Goal: Check status: Check status

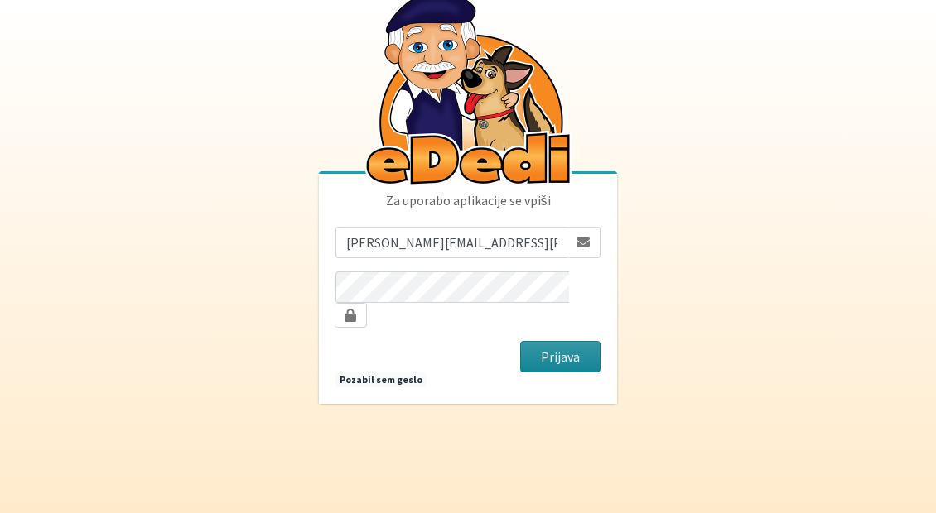
click at [565, 355] on button "Prijava" at bounding box center [560, 356] width 80 height 31
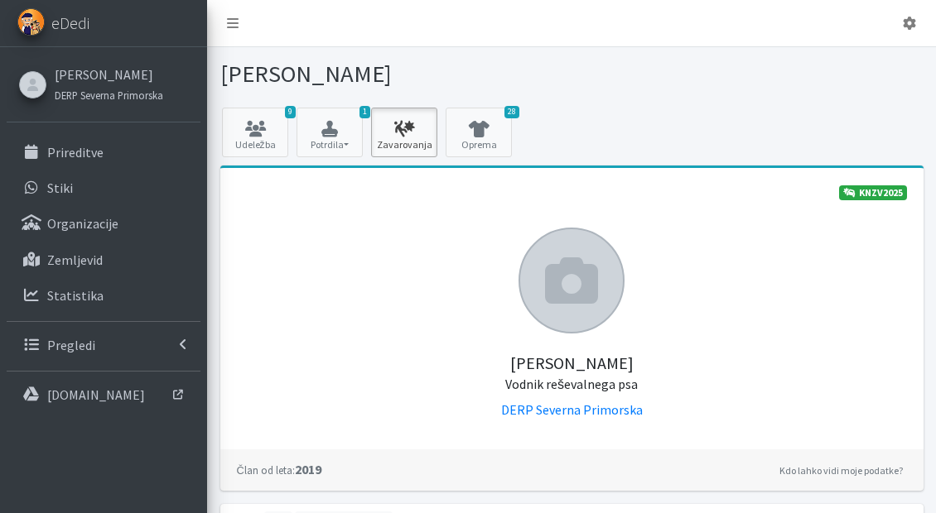
click at [411, 144] on link "Zavarovanja" at bounding box center [404, 133] width 66 height 50
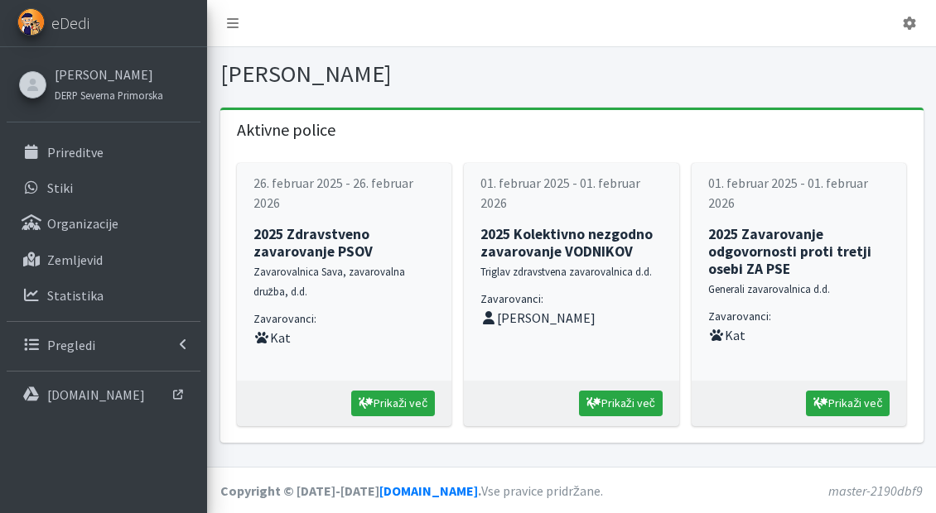
click at [347, 265] on small "Zavarovalnica Sava, zavarovalna družba, d.d." at bounding box center [329, 281] width 152 height 33
click at [338, 253] on strong "2025 Zdravstveno zavarovanje PSOV" at bounding box center [312, 243] width 119 height 36
click at [100, 348] on link "Pregledi" at bounding box center [104, 345] width 194 height 33
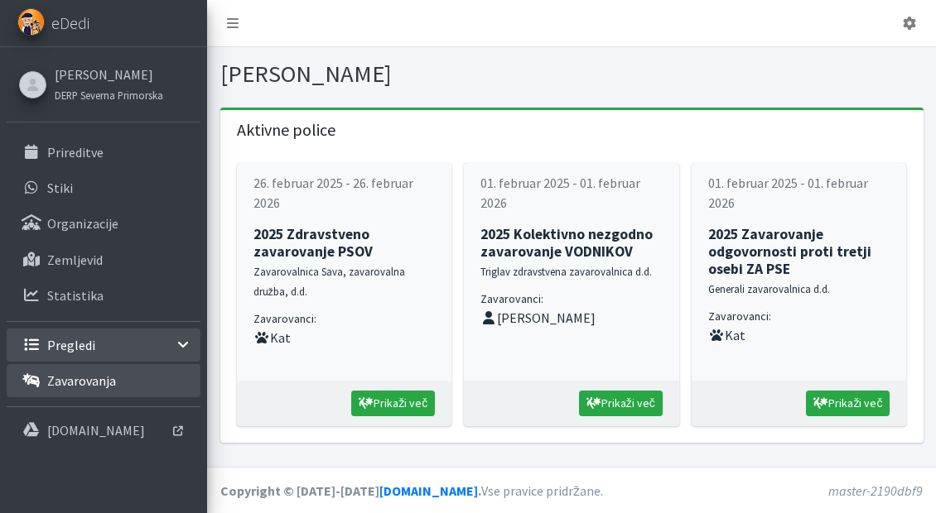
click at [59, 373] on p "Zavarovanja" at bounding box center [81, 381] width 69 height 17
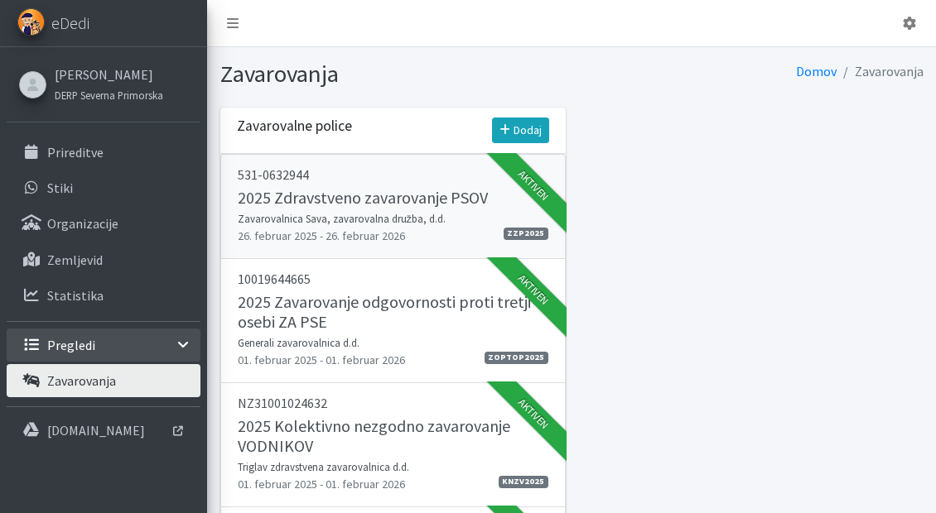
click at [393, 203] on h5 "2025 Zdravstveno zavarovanje PSOV" at bounding box center [363, 198] width 250 height 20
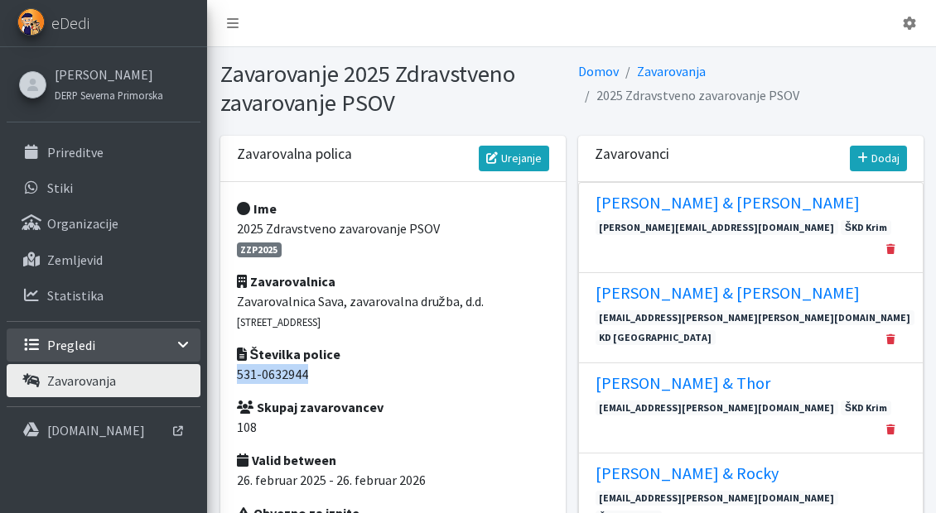
drag, startPoint x: 338, startPoint y: 372, endPoint x: 227, endPoint y: 367, distance: 111.1
click at [227, 367] on div "Ime 2025 Zdravstveno zavarovanje PSOV ZZP2025 Zavarovalnica Zavarovalnica Sava,…" at bounding box center [392, 404] width 345 height 445
copy p "531-0632944"
click at [93, 78] on link "[PERSON_NAME]" at bounding box center [109, 75] width 108 height 20
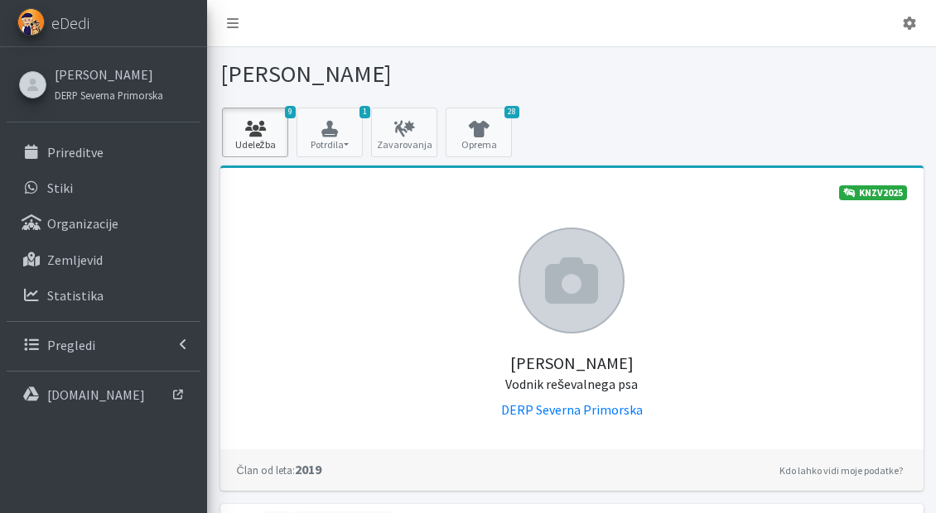
click at [269, 125] on icon at bounding box center [255, 129] width 56 height 17
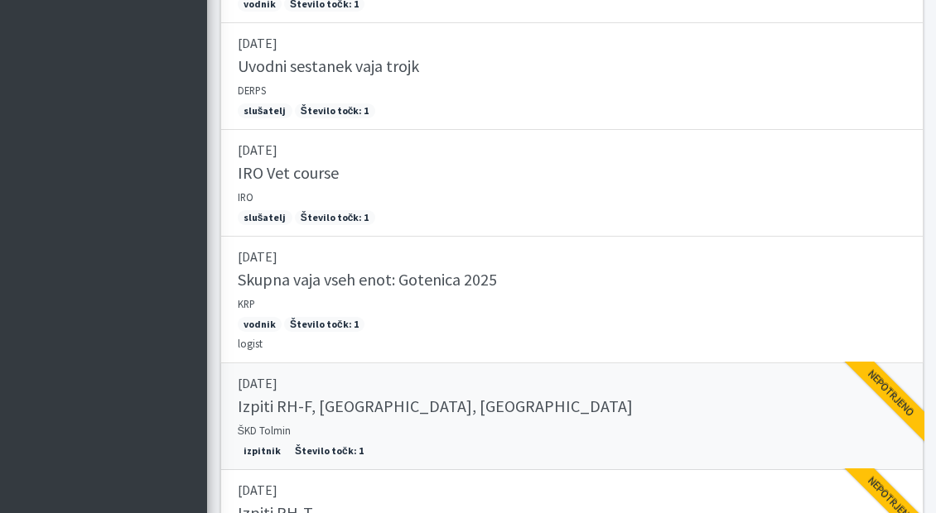
scroll to position [931, 0]
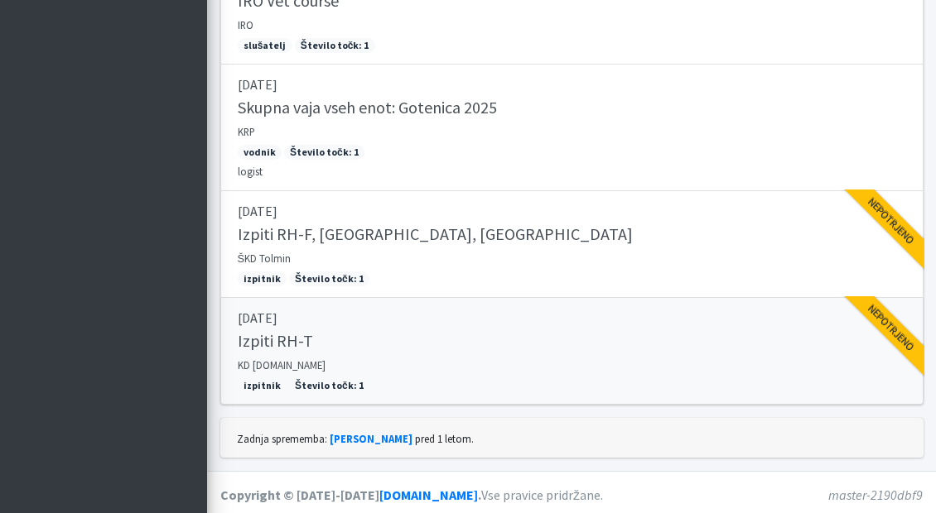
click at [406, 357] on link "[DATE] Izpiti RH-T KD [DOMAIN_NAME] izpitnik Število točk: 1 Nepotrjeno" at bounding box center [571, 351] width 703 height 107
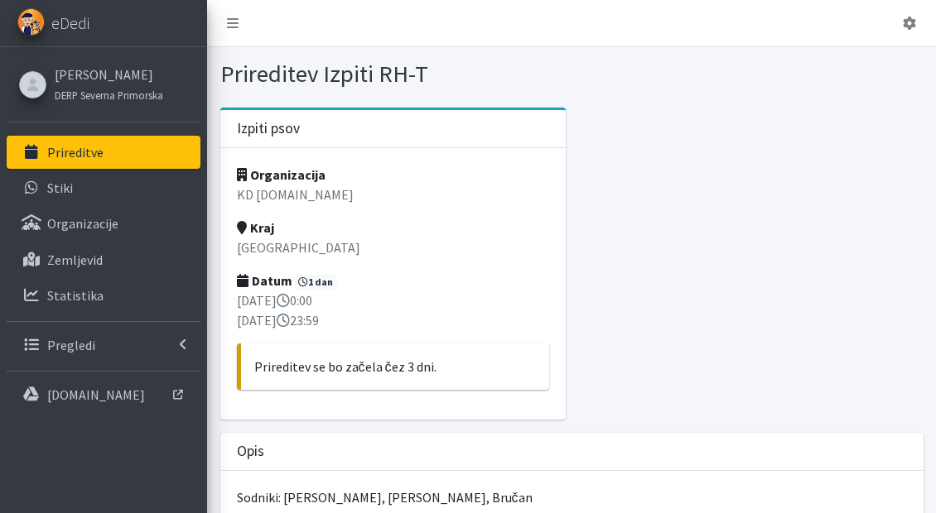
click at [60, 160] on p "Prireditve" at bounding box center [75, 152] width 56 height 17
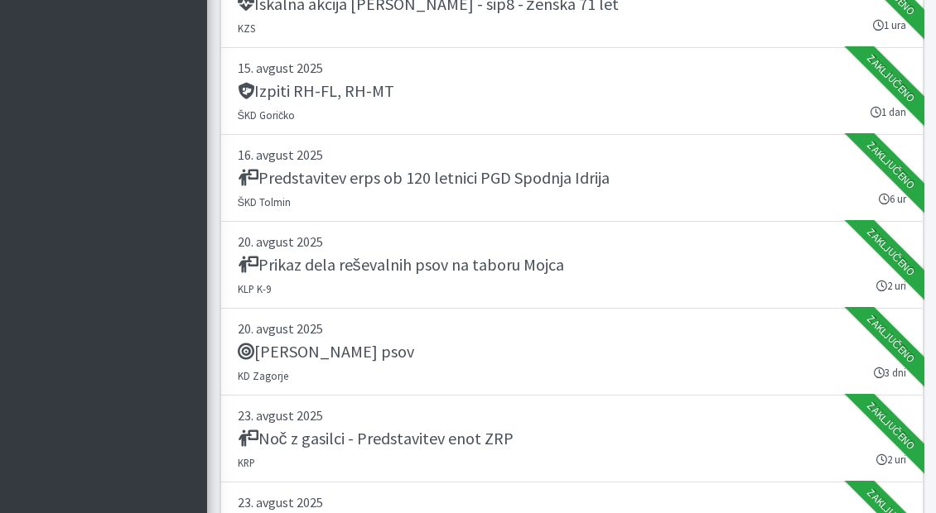
scroll to position [603, 0]
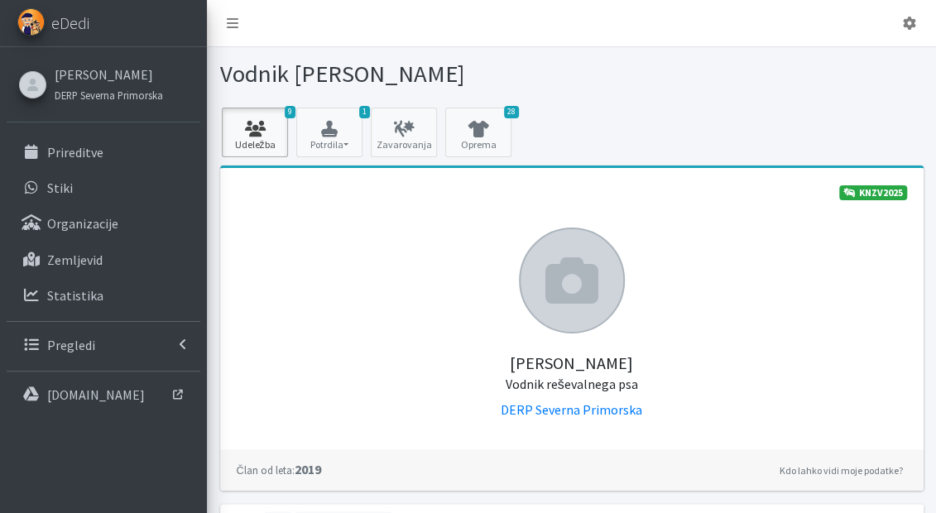
click at [261, 144] on link "9 Udeležba" at bounding box center [255, 133] width 66 height 50
